Goal: Find specific page/section: Find specific page/section

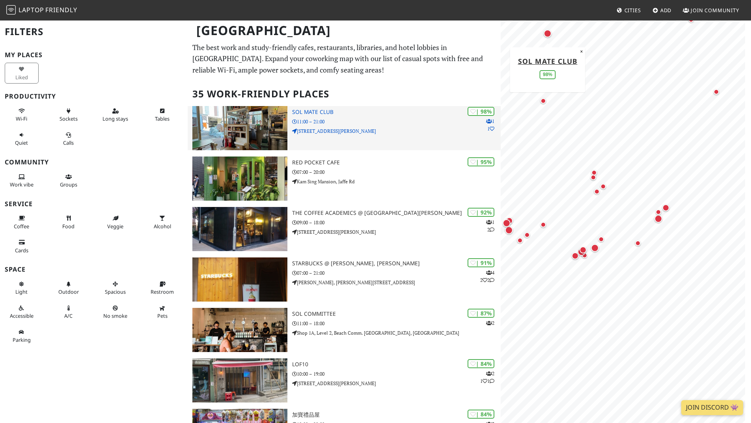
click at [368, 116] on div "| 98% 1 1 SOL Mate Club 11:00 – 21:00 [STREET_ADDRESS][PERSON_NAME]" at bounding box center [396, 128] width 209 height 44
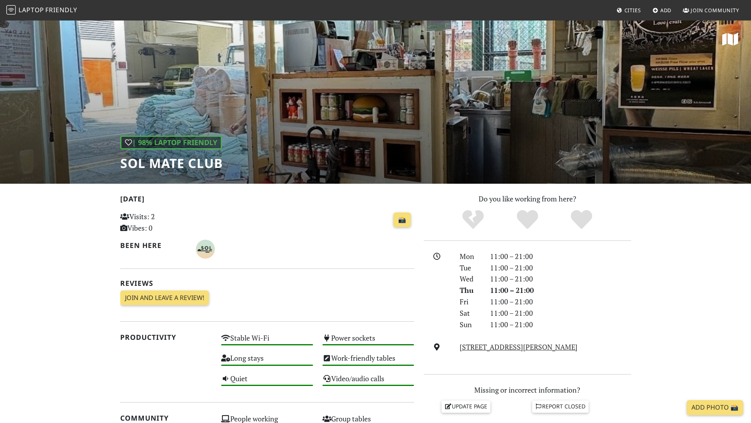
scroll to position [237, 0]
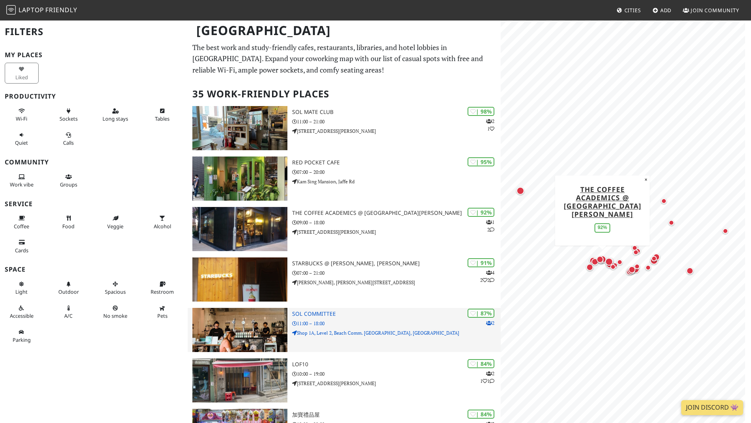
scroll to position [197, 0]
